Goal: Task Accomplishment & Management: Use online tool/utility

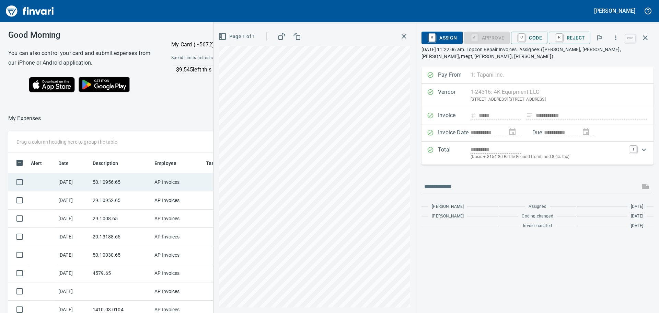
scroll to position [227, 456]
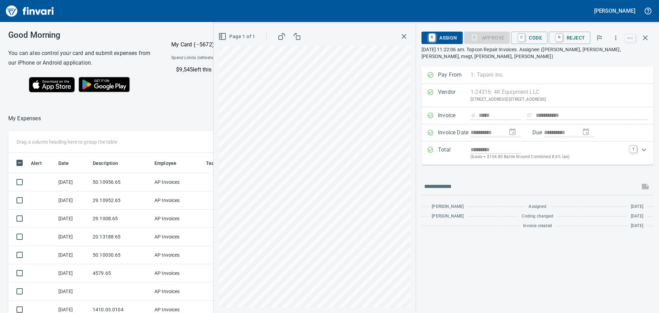
click at [176, 117] on div at bounding box center [164, 118] width 247 height 16
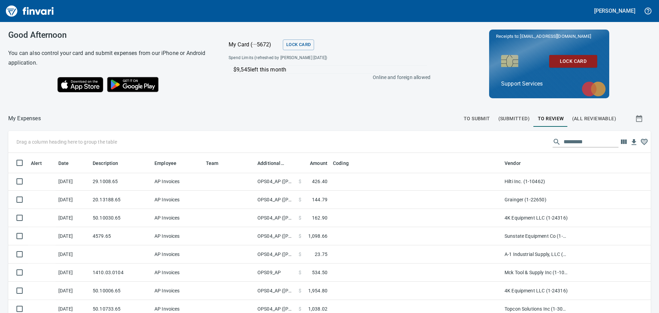
scroll to position [6, 0]
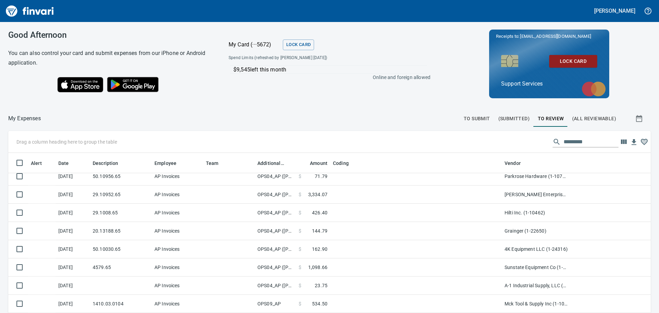
click at [538, 116] on span "To Review" at bounding box center [551, 118] width 26 height 9
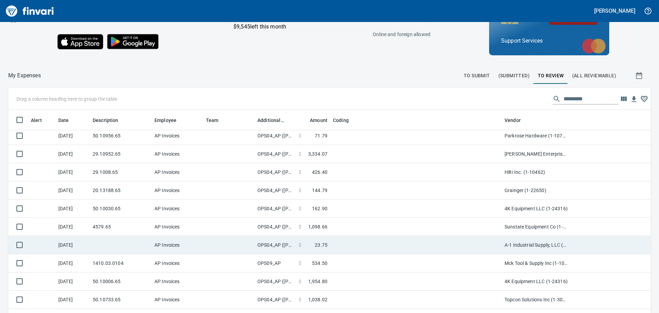
scroll to position [0, 0]
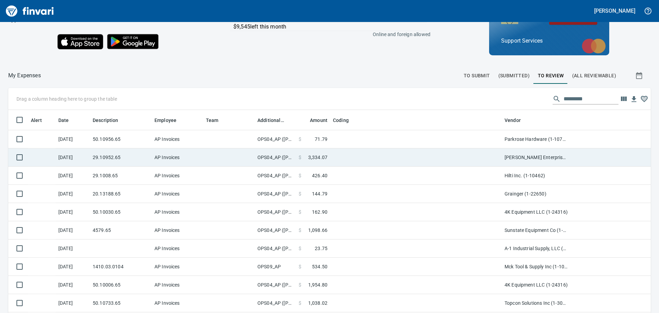
click at [288, 160] on td "OPS04_AP ([PERSON_NAME], [PERSON_NAME], [PERSON_NAME], [PERSON_NAME], [PERSON_N…" at bounding box center [275, 157] width 41 height 18
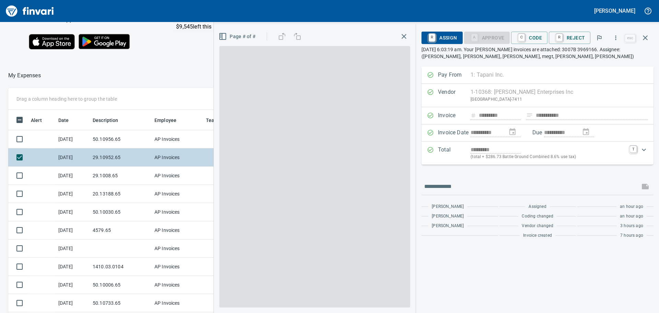
scroll to position [227, 456]
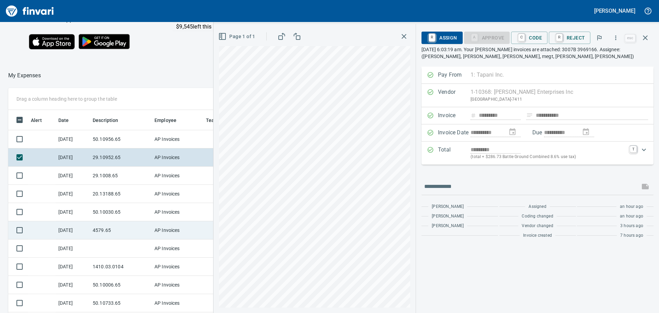
click at [36, 222] on div "Drag a column heading here to group the table Alert Date Description Employee T…" at bounding box center [329, 217] width 659 height 259
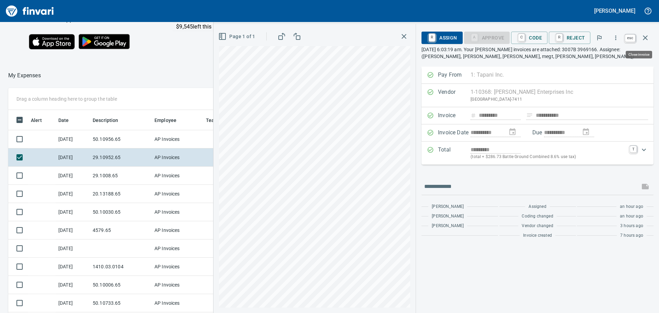
click at [649, 39] on icon "button" at bounding box center [646, 38] width 8 height 8
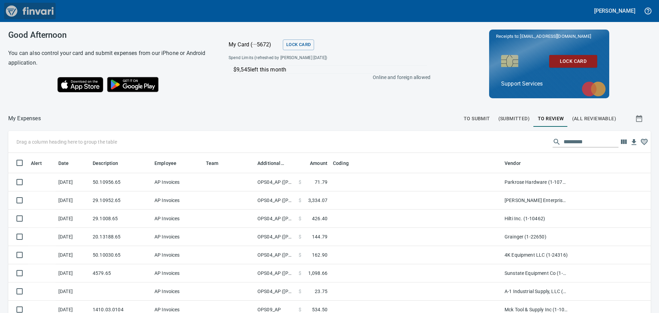
click at [15, 13] on img "Finvari" at bounding box center [30, 11] width 52 height 16
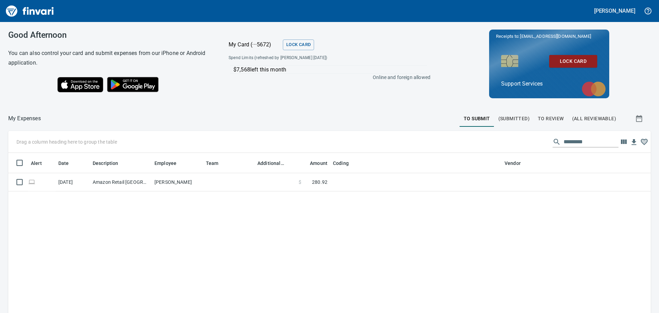
scroll to position [232, 633]
click at [540, 121] on span "To Review" at bounding box center [551, 118] width 26 height 9
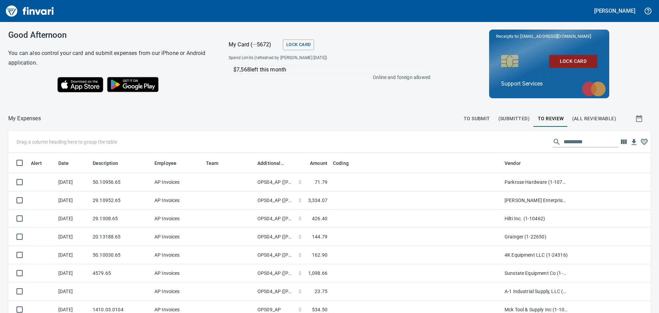
scroll to position [232, 628]
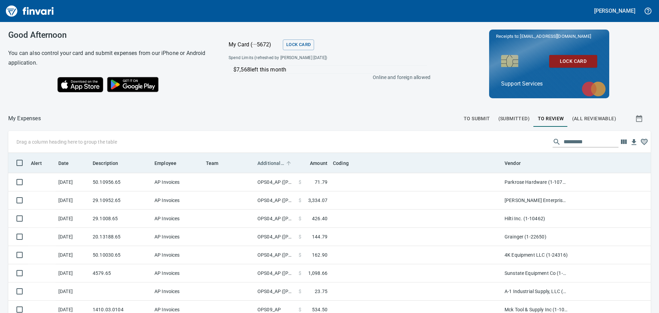
click at [276, 163] on span "Additional Reviewer" at bounding box center [271, 163] width 27 height 8
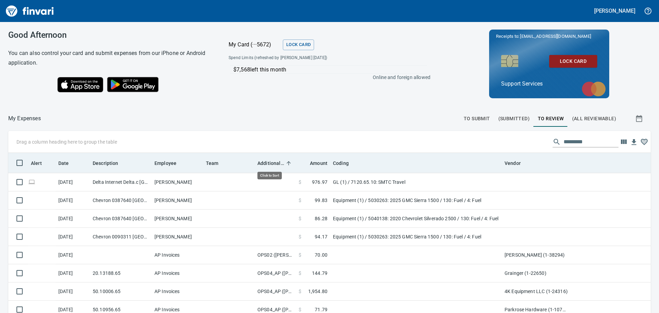
click at [276, 163] on span "Additional Reviewer" at bounding box center [271, 163] width 27 height 8
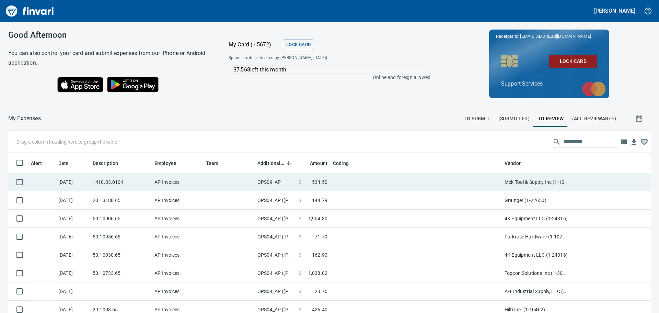
click at [280, 184] on td "OPS09_AP" at bounding box center [275, 182] width 41 height 18
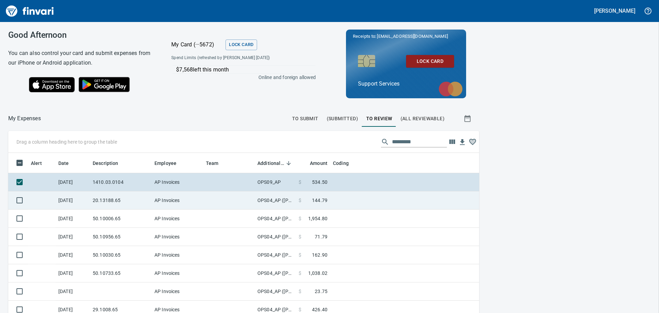
scroll to position [227, 456]
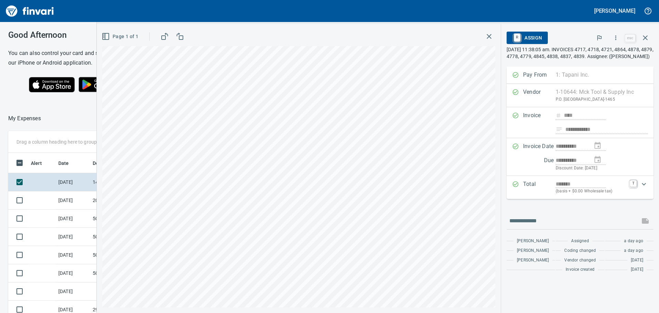
click at [485, 34] on icon "button" at bounding box center [489, 36] width 8 height 8
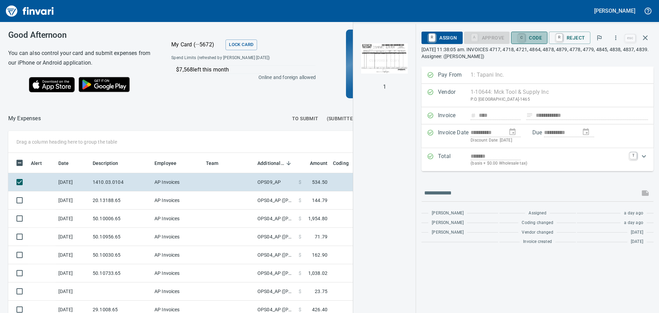
click at [525, 36] on link "C" at bounding box center [522, 38] width 7 height 8
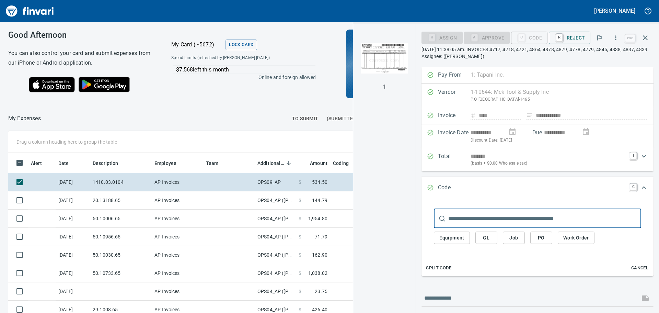
click at [519, 239] on span "Job" at bounding box center [514, 238] width 11 height 9
click at [513, 238] on span "Job" at bounding box center [514, 238] width 11 height 9
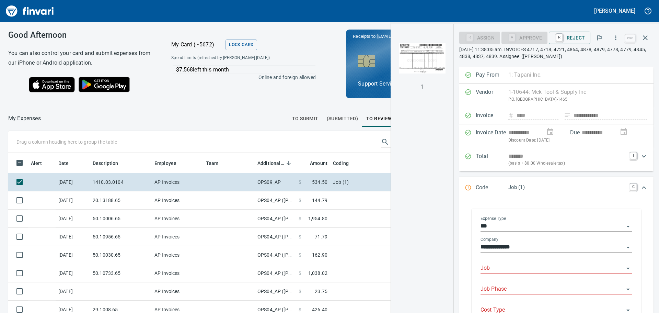
click at [507, 270] on input "Job" at bounding box center [553, 268] width 144 height 10
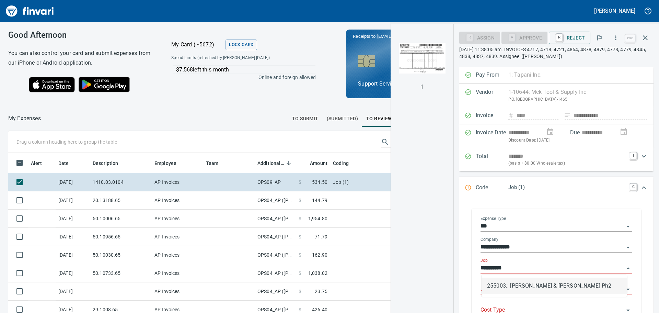
click at [556, 289] on li "255003.: [PERSON_NAME] & [PERSON_NAME] Ph2" at bounding box center [555, 286] width 146 height 16
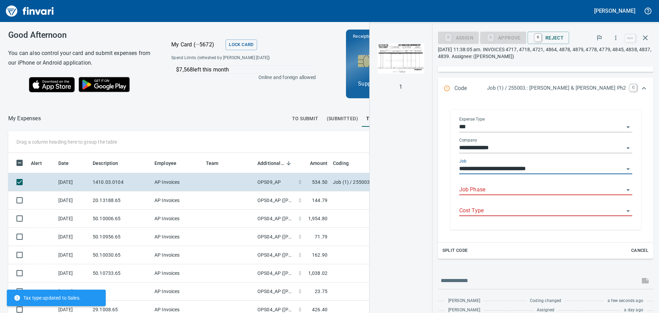
scroll to position [103, 0]
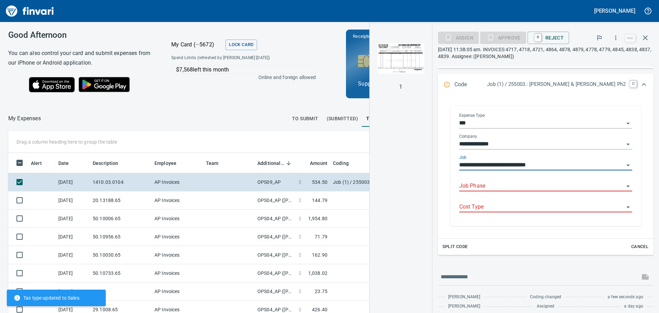
type input "**********"
click at [519, 183] on input "Job Phase" at bounding box center [542, 186] width 165 height 10
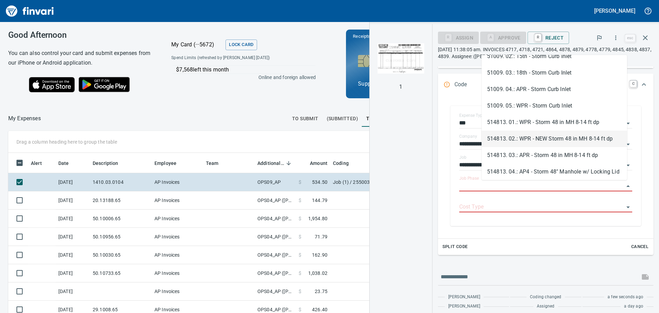
scroll to position [1923, 0]
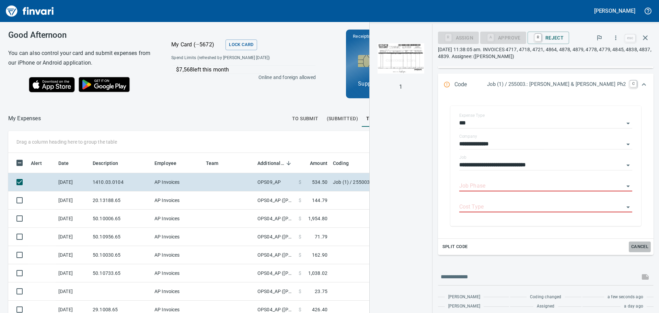
click at [637, 244] on span "Cancel" at bounding box center [640, 247] width 19 height 8
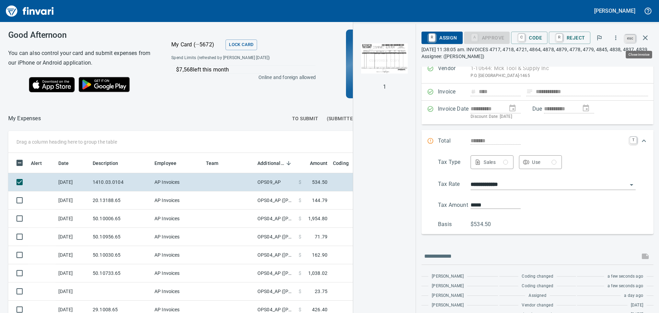
scroll to position [227, 456]
click at [645, 39] on icon "button" at bounding box center [645, 37] width 5 height 5
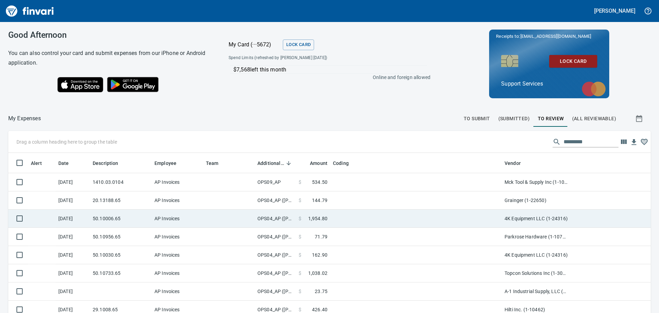
scroll to position [232, 628]
